Goal: Find specific page/section: Find specific page/section

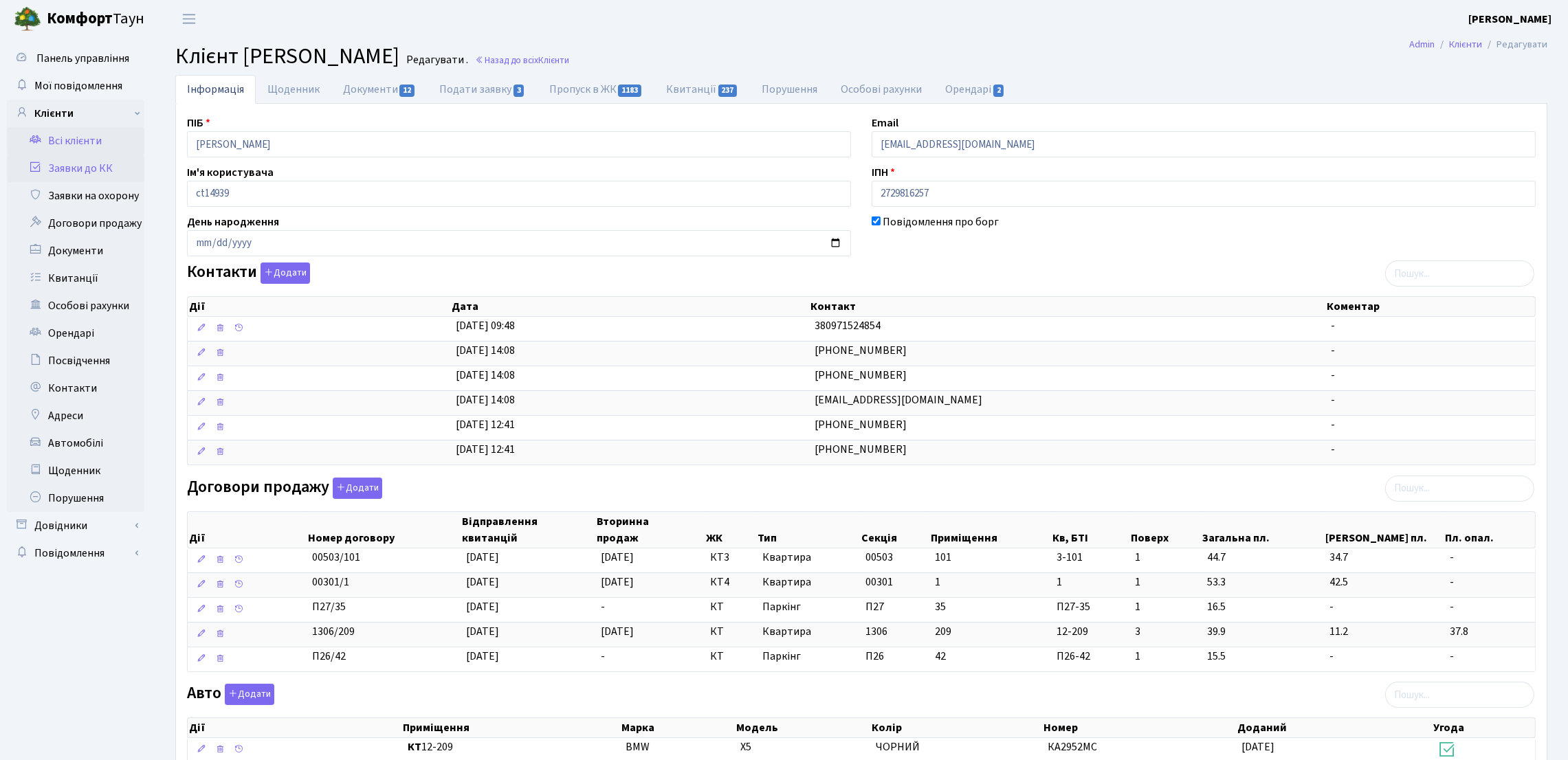
click at [80, 171] on link "Заявки до КК" at bounding box center [76, 168] width 138 height 28
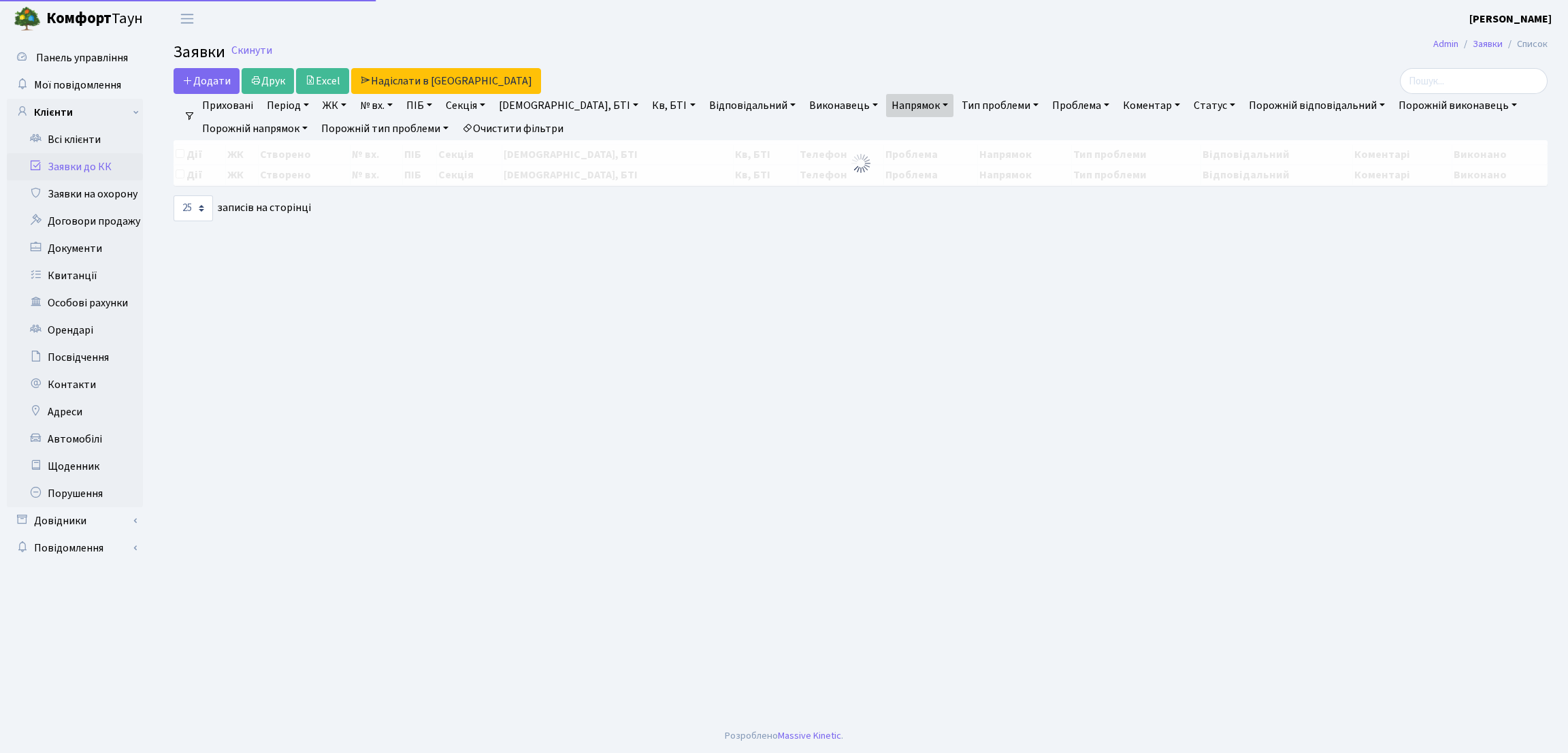
select select "25"
